Goal: Task Accomplishment & Management: Manage account settings

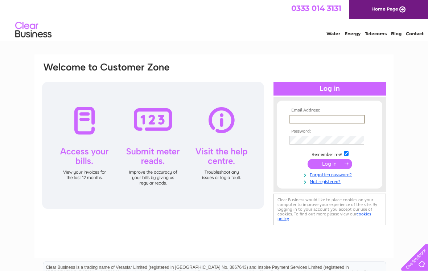
type input "jane.grand@btinternet.com"
click at [330, 164] on input "submit" at bounding box center [330, 164] width 45 height 10
click at [334, 160] on input "submit" at bounding box center [330, 163] width 45 height 10
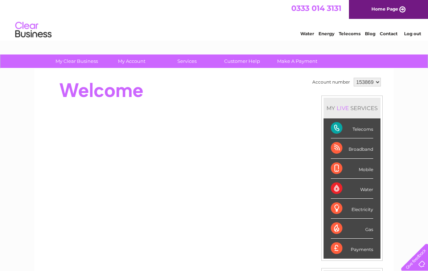
click at [365, 136] on div "Telecoms" at bounding box center [352, 128] width 42 height 20
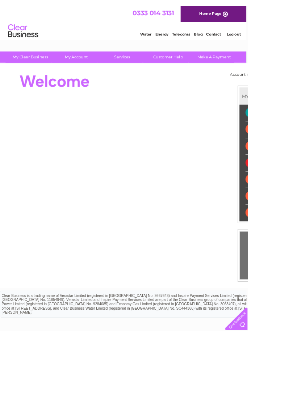
scroll to position [0, 1]
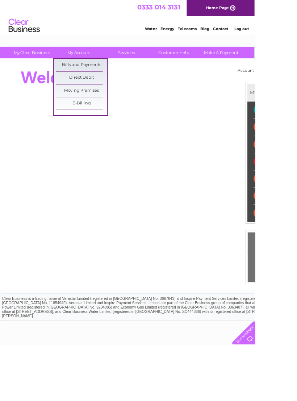
click at [297, 270] on div at bounding box center [283, 386] width 30 height 30
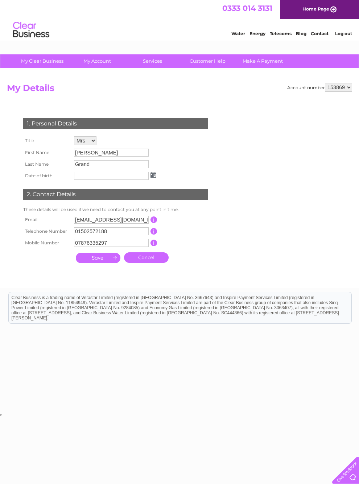
click at [318, 33] on link "Contact" at bounding box center [320, 33] width 18 height 5
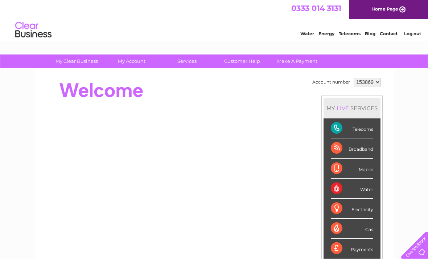
click at [297, 254] on div at bounding box center [413, 244] width 30 height 30
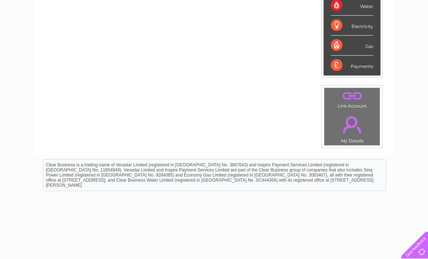
scroll to position [182, 0]
click at [297, 94] on link "." at bounding box center [352, 96] width 52 height 13
